Goal: Obtain resource: Obtain resource

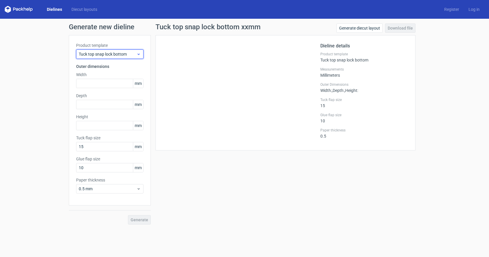
click at [127, 56] on span "Tuck top snap lock bottom" at bounding box center [108, 54] width 58 height 6
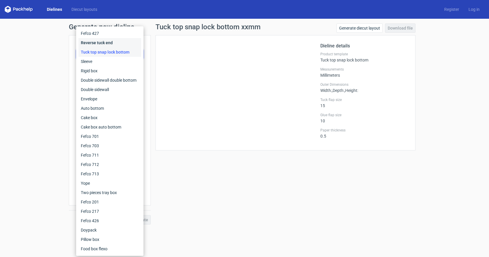
click at [111, 43] on div "Reverse tuck end" at bounding box center [109, 42] width 63 height 9
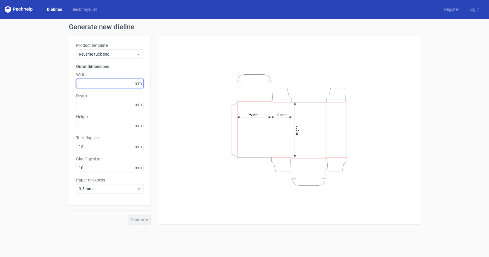
click at [102, 82] on input "text" at bounding box center [109, 83] width 67 height 9
type input "229"
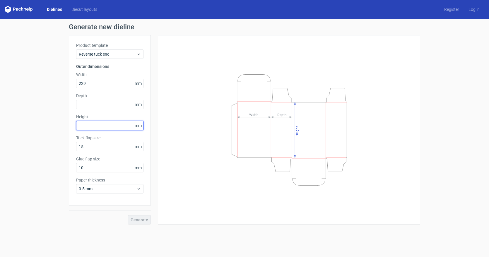
click at [104, 124] on input "text" at bounding box center [109, 125] width 67 height 9
type input "318"
click at [111, 105] on input "text" at bounding box center [109, 104] width 67 height 9
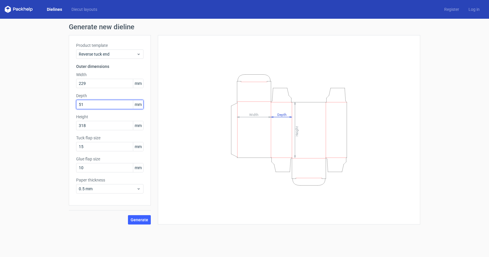
drag, startPoint x: 93, startPoint y: 102, endPoint x: 54, endPoint y: 98, distance: 38.5
click at [54, 99] on div "Generate new dieline Product template Reverse tuck end Outer dimensions Width 2…" at bounding box center [244, 124] width 489 height 210
type input "38"
click at [142, 218] on span "Generate" at bounding box center [140, 220] width 18 height 4
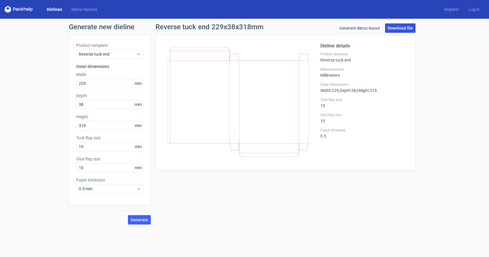
click at [405, 30] on link "Download file" at bounding box center [400, 27] width 30 height 9
click at [113, 52] on span "Reverse tuck end" at bounding box center [108, 54] width 58 height 6
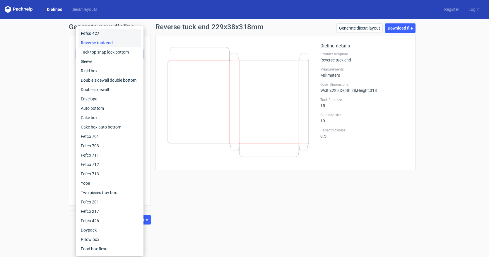
click at [119, 34] on div "Fefco 427" at bounding box center [109, 33] width 63 height 9
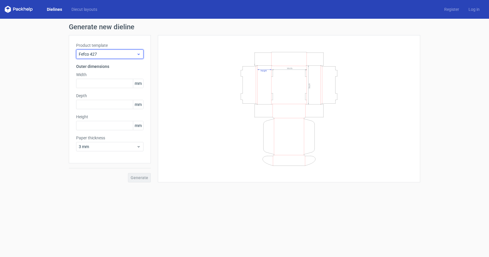
click at [112, 52] on span "Fefco 427" at bounding box center [108, 54] width 58 height 6
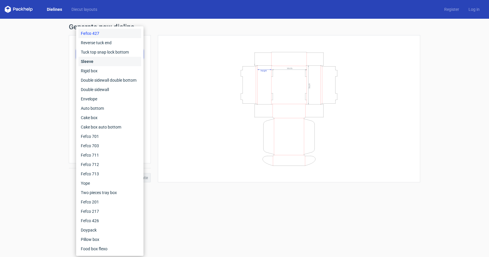
click at [108, 61] on div "Sleeve" at bounding box center [109, 61] width 63 height 9
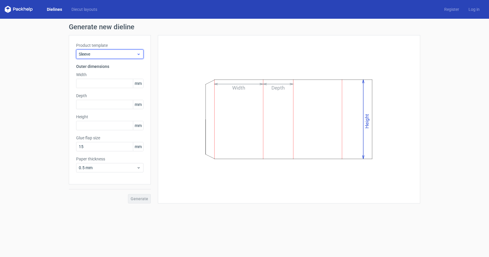
click at [116, 53] on span "Sleeve" at bounding box center [108, 54] width 58 height 6
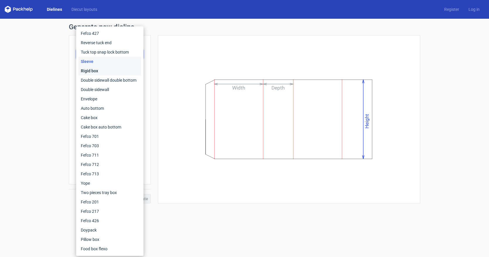
click at [115, 71] on div "Rigid box" at bounding box center [109, 70] width 63 height 9
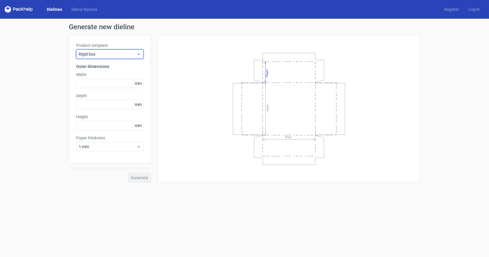
click at [117, 54] on span "Rigid box" at bounding box center [108, 54] width 58 height 6
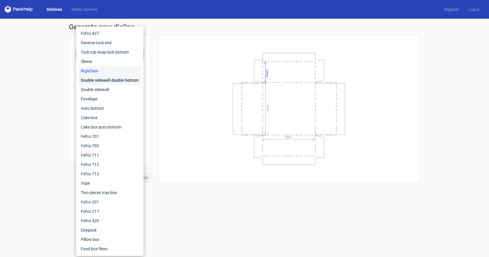
click at [115, 79] on div "Double sidewall double bottom" at bounding box center [109, 80] width 63 height 9
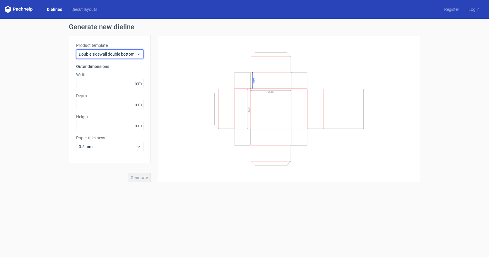
click at [114, 53] on span "Double sidewall double bottom" at bounding box center [108, 54] width 58 height 6
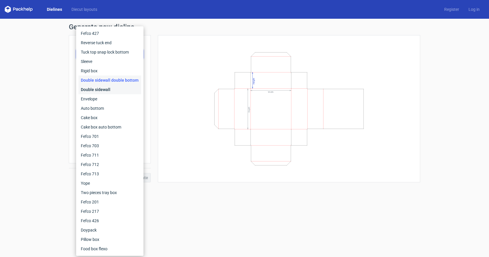
click at [108, 92] on div "Double sidewall" at bounding box center [109, 89] width 63 height 9
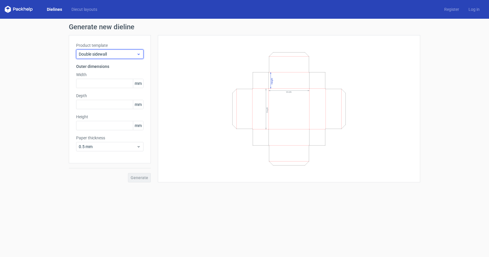
click at [114, 52] on span "Double sidewall" at bounding box center [108, 54] width 58 height 6
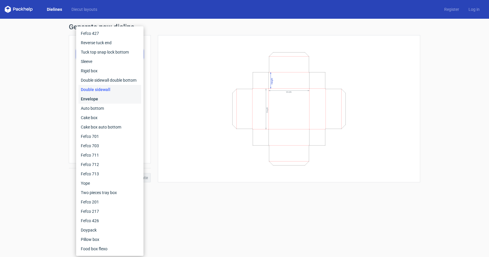
click at [109, 100] on div "Envelope" at bounding box center [109, 98] width 63 height 9
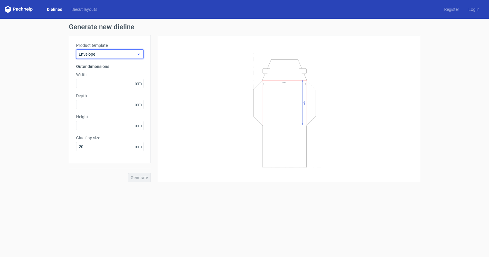
click at [105, 54] on span "Envelope" at bounding box center [108, 54] width 58 height 6
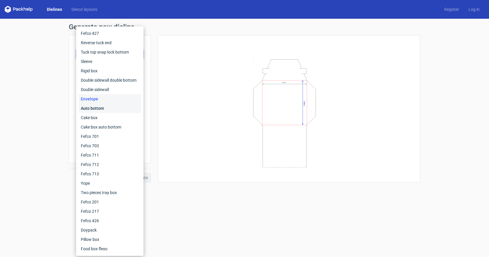
click at [99, 104] on div "Auto bottom" at bounding box center [109, 108] width 63 height 9
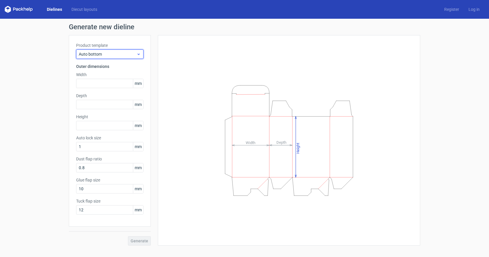
click at [102, 52] on span "Auto bottom" at bounding box center [108, 54] width 58 height 6
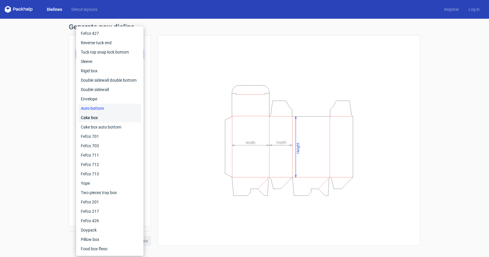
click at [102, 118] on div "Cake box" at bounding box center [109, 117] width 63 height 9
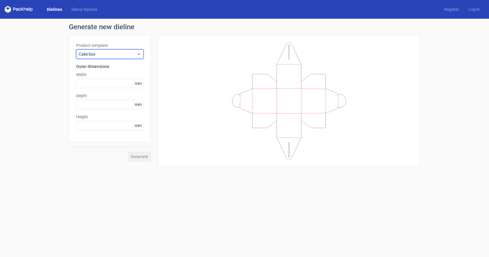
click at [107, 56] on span "Cake box" at bounding box center [108, 54] width 58 height 6
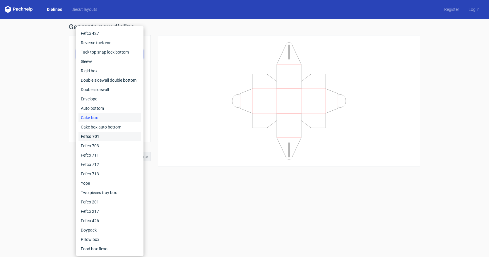
click at [106, 136] on div "Fefco 701" at bounding box center [109, 136] width 63 height 9
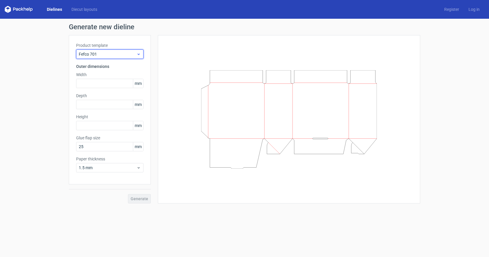
click at [104, 55] on span "Fefco 701" at bounding box center [108, 54] width 58 height 6
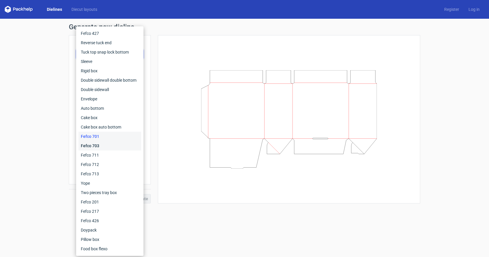
click at [107, 147] on div "Fefco 703" at bounding box center [109, 145] width 63 height 9
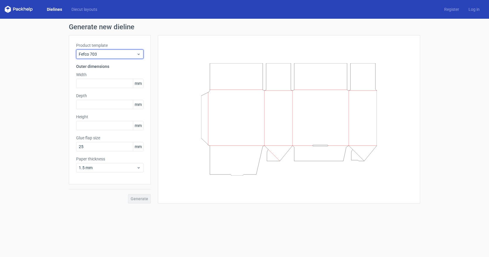
drag, startPoint x: 109, startPoint y: 54, endPoint x: 109, endPoint y: 111, distance: 57.7
click at [109, 64] on div "Product template Fefco 703 Outer dimensions Width mm Depth mm Height mm Glue fl…" at bounding box center [110, 109] width 82 height 149
click at [108, 56] on span "Fefco 703" at bounding box center [108, 54] width 58 height 6
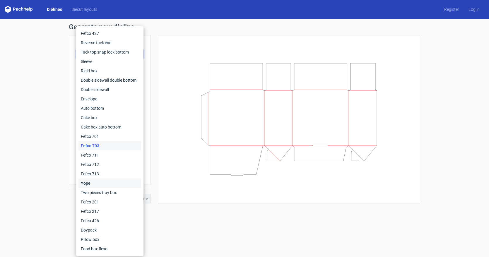
click at [107, 184] on div "Yope" at bounding box center [109, 183] width 63 height 9
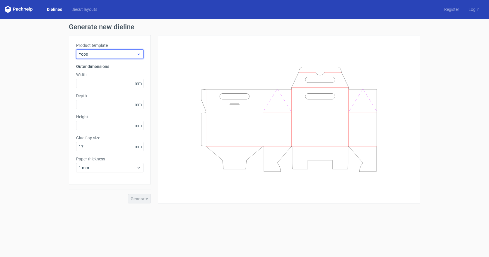
click at [109, 54] on span "Yope" at bounding box center [108, 54] width 58 height 6
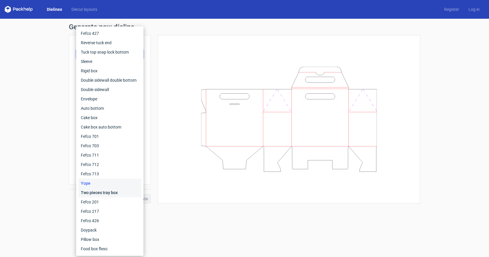
click at [113, 192] on div "Two pieces tray box" at bounding box center [109, 192] width 63 height 9
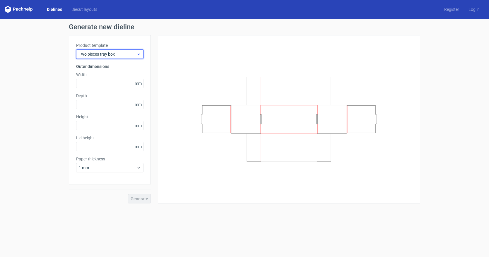
click at [117, 54] on span "Two pieces tray box" at bounding box center [108, 54] width 58 height 6
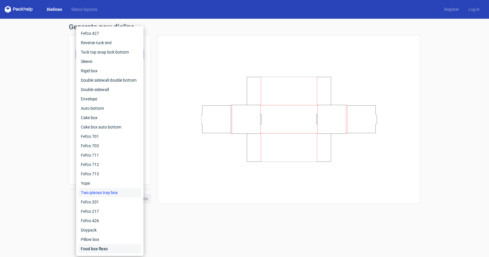
click at [117, 249] on div "Food box flexo" at bounding box center [109, 248] width 63 height 9
